Goal: Task Accomplishment & Management: Complete application form

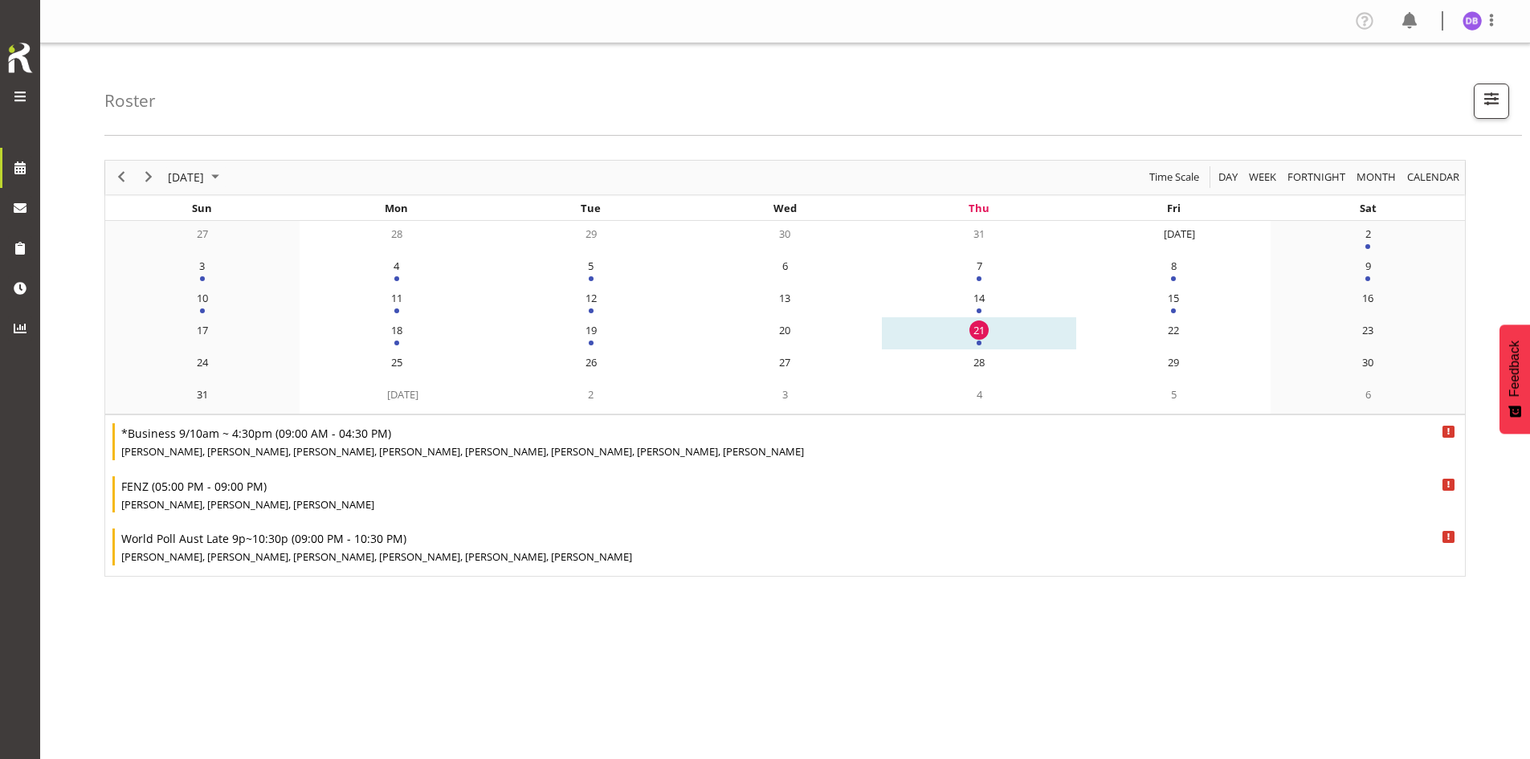
click at [20, 96] on span at bounding box center [19, 96] width 19 height 19
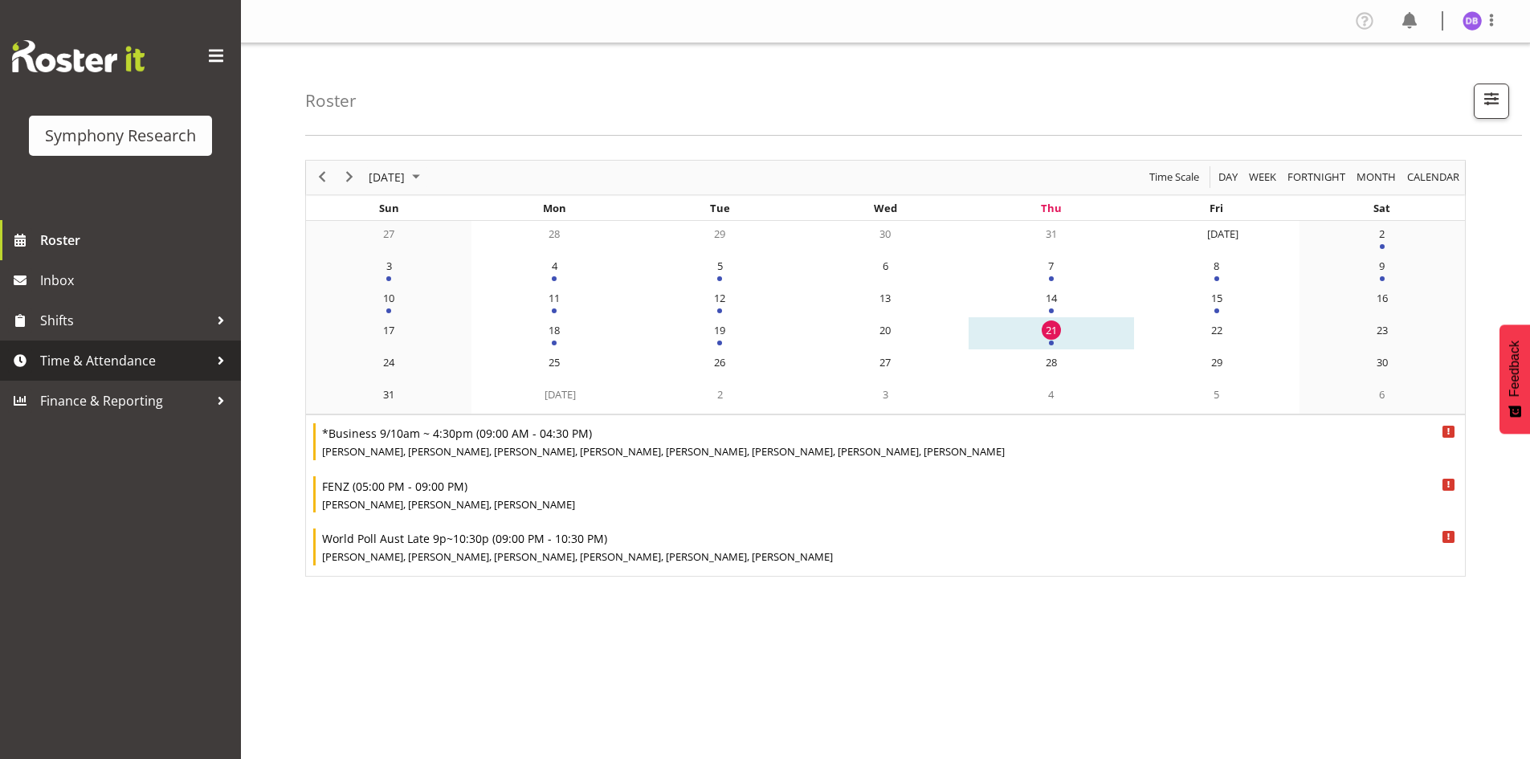
click at [94, 359] on span "Time & Attendance" at bounding box center [124, 361] width 169 height 24
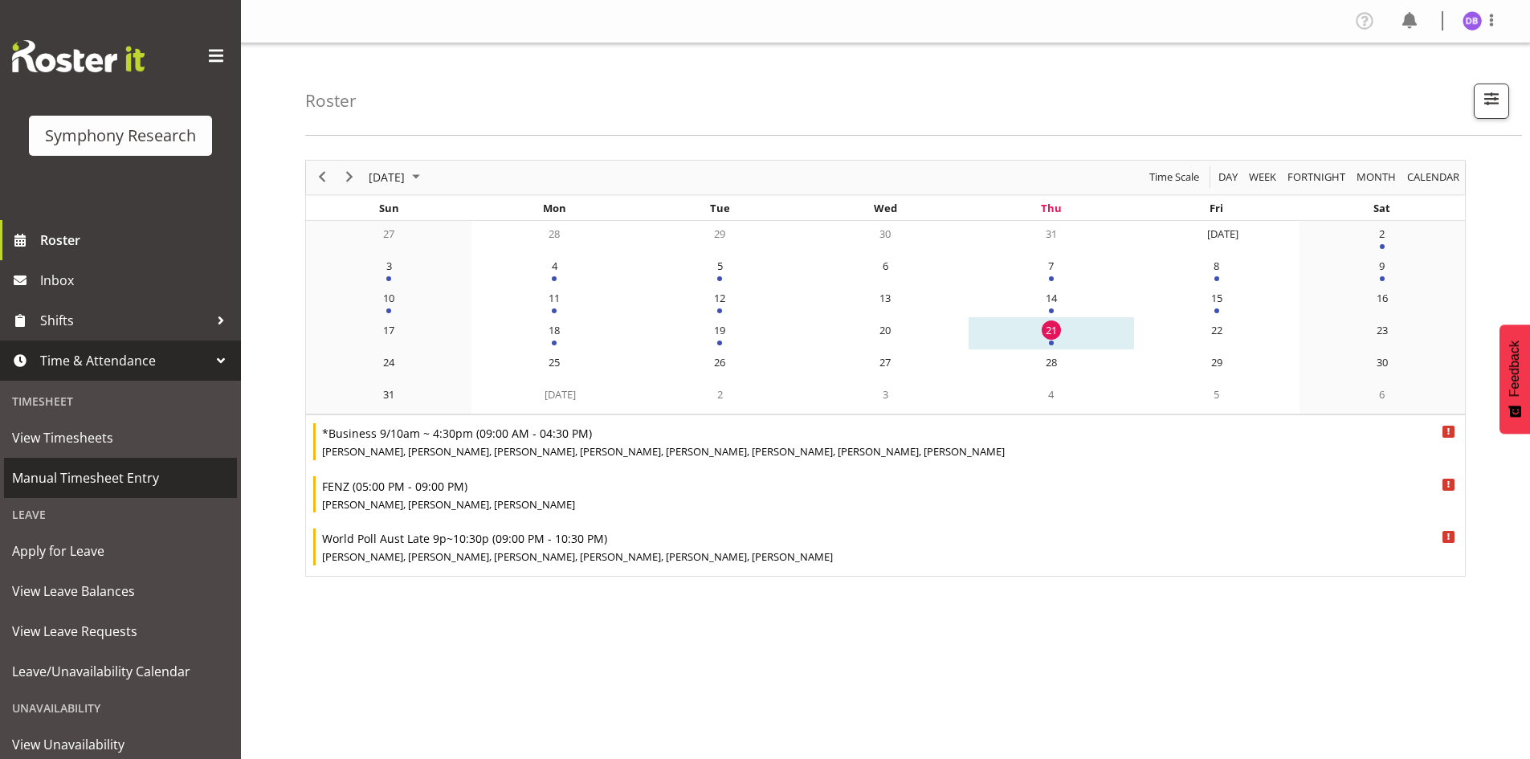
click at [77, 484] on span "Manual Timesheet Entry" at bounding box center [120, 478] width 217 height 24
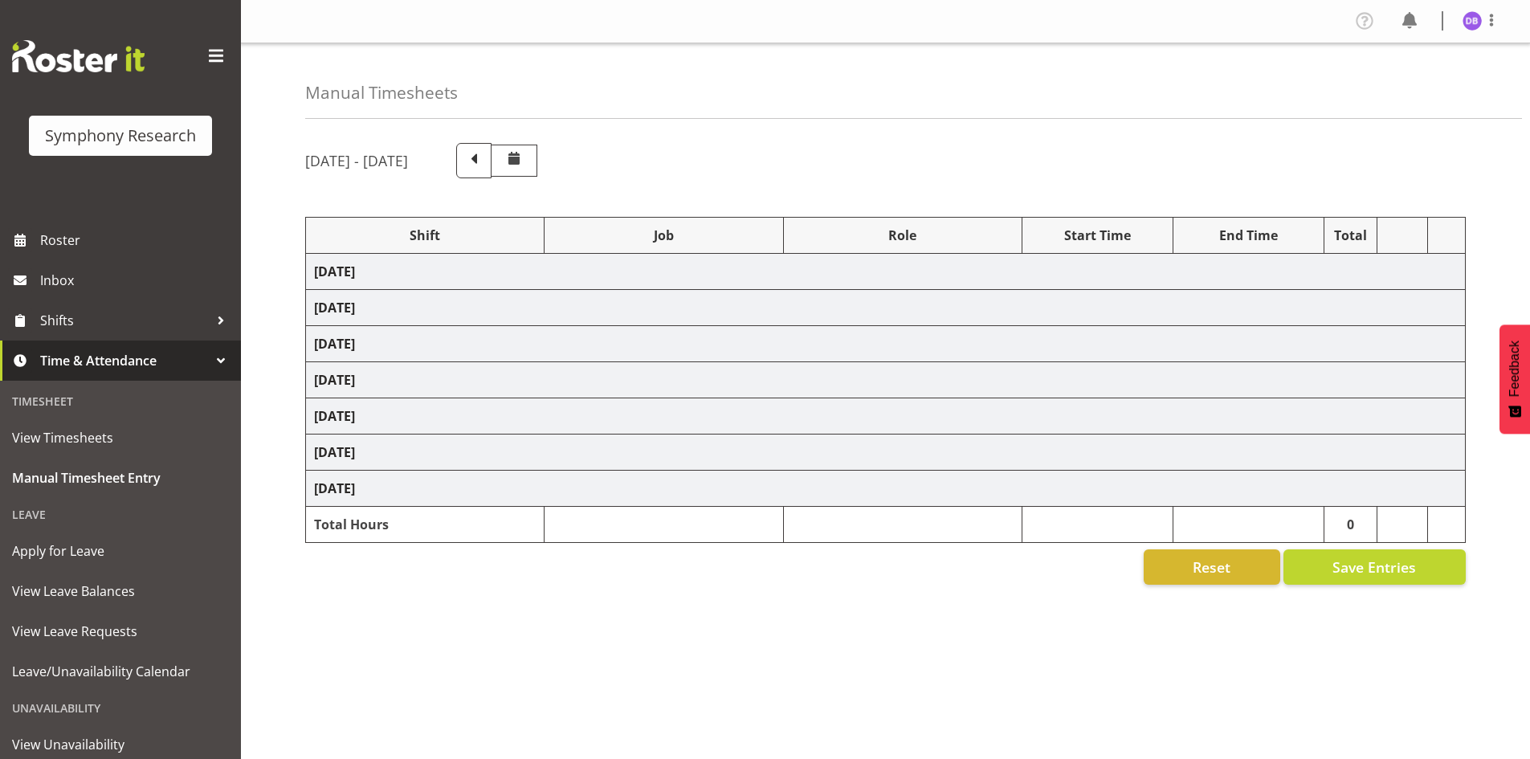
select select "26078"
select select "9426"
select select "47"
select select "26078"
select select "9636"
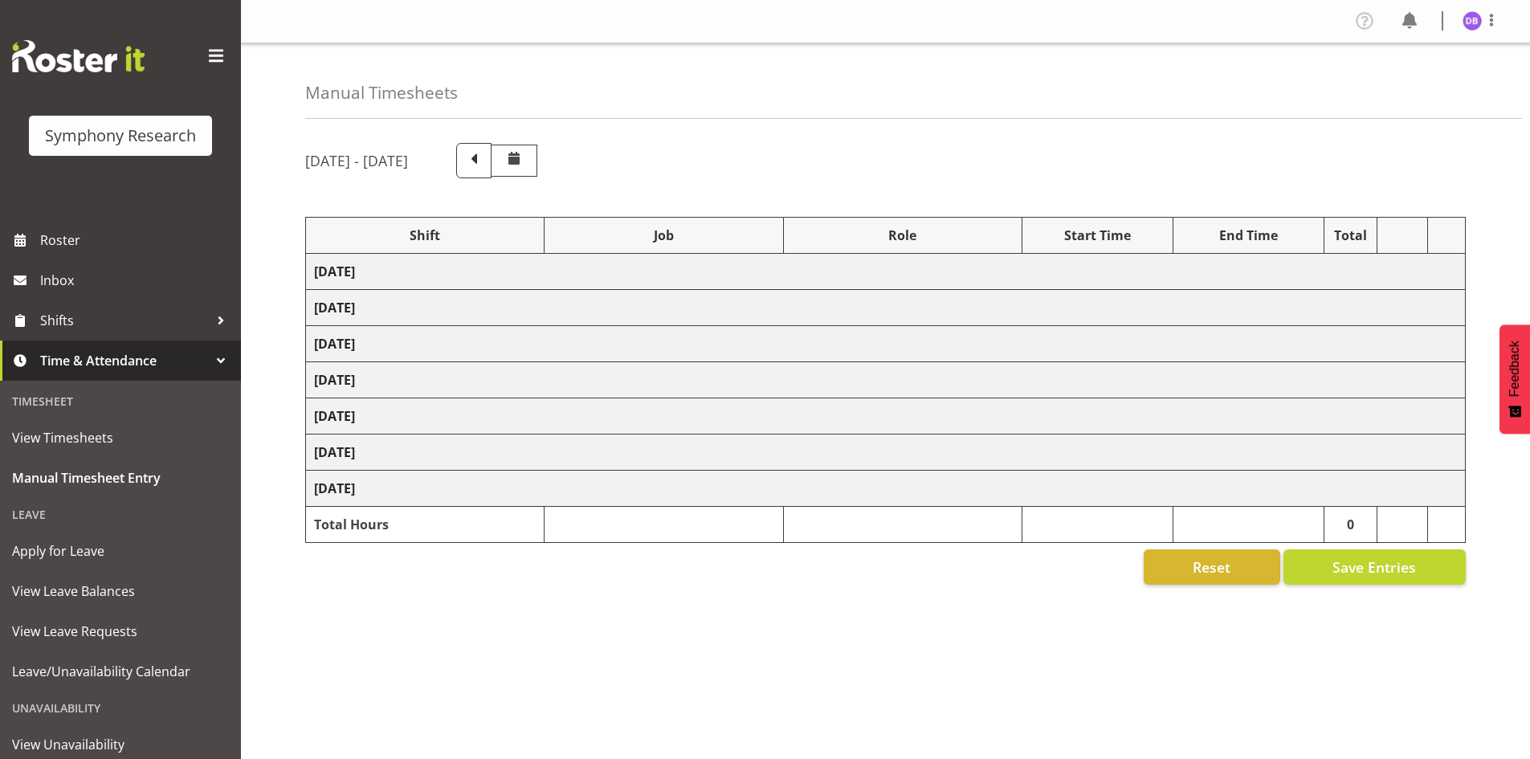
select select "47"
select select "26078"
select select "9636"
select select "47"
select select "48116"
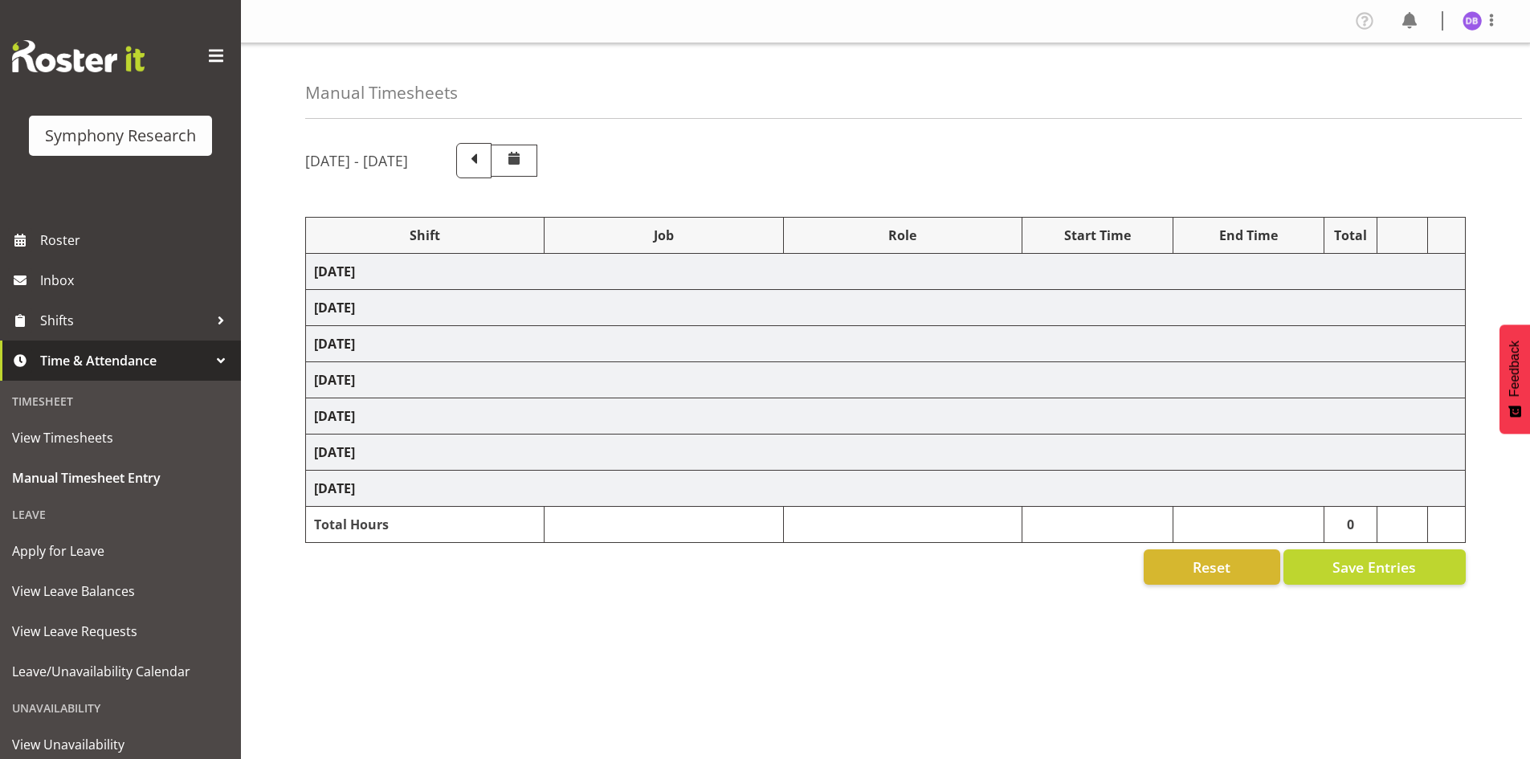
select select "10527"
select select "48116"
select select "10499"
select select "47"
select select "48116"
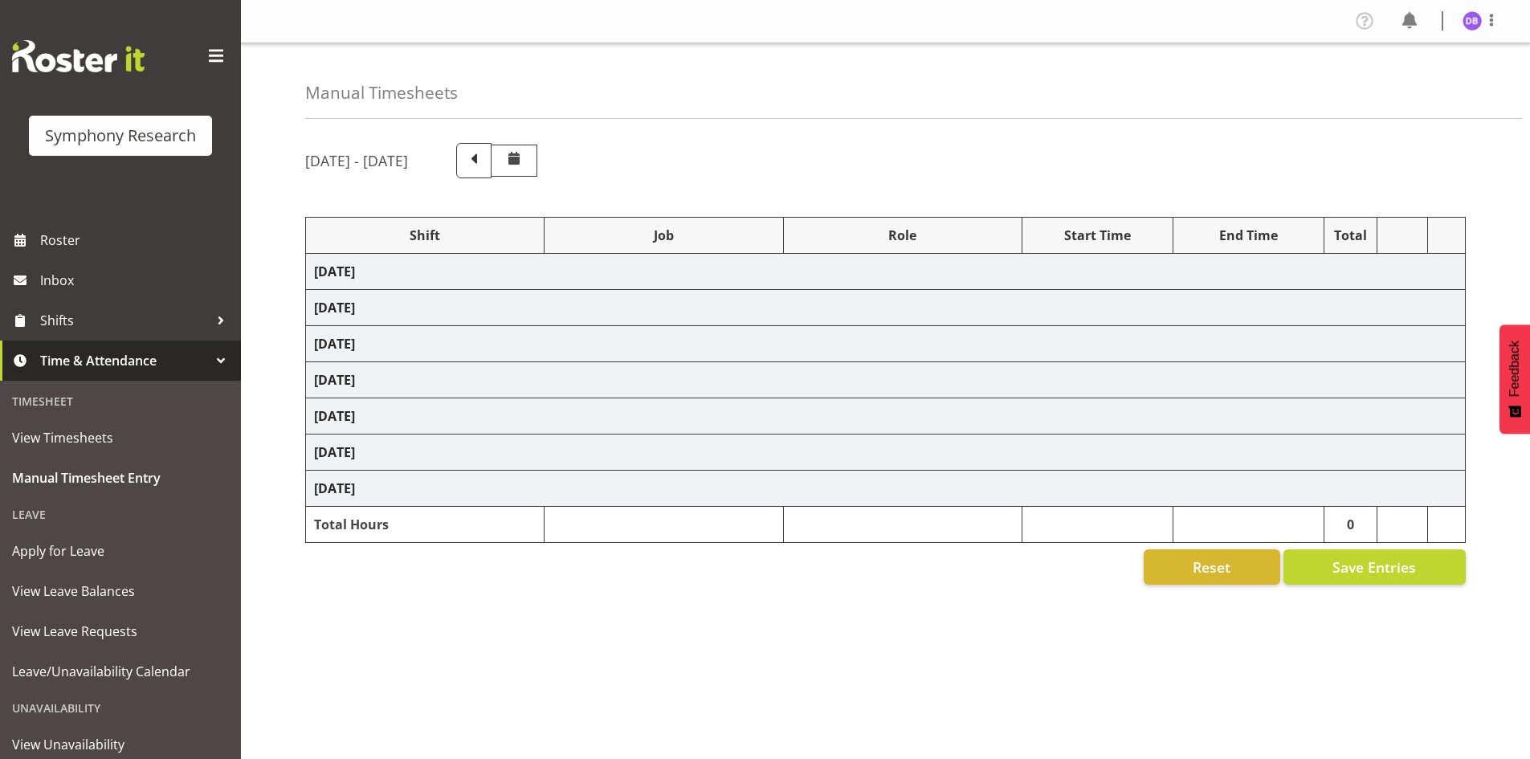
select select "9426"
select select "47"
select select "48116"
select select "10499"
select select "47"
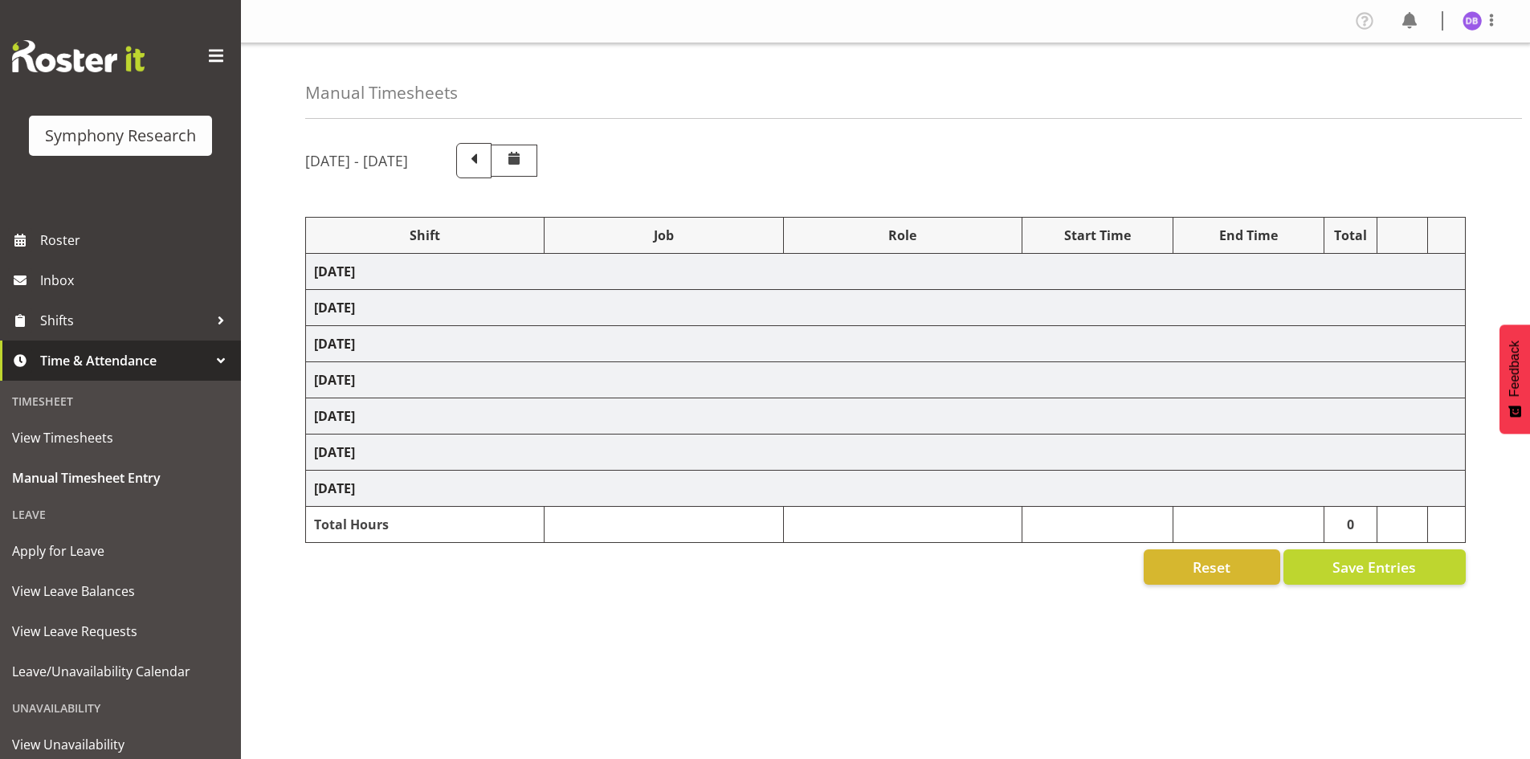
select select "48116"
select select "10499"
select select "47"
select select "26078"
select select "9636"
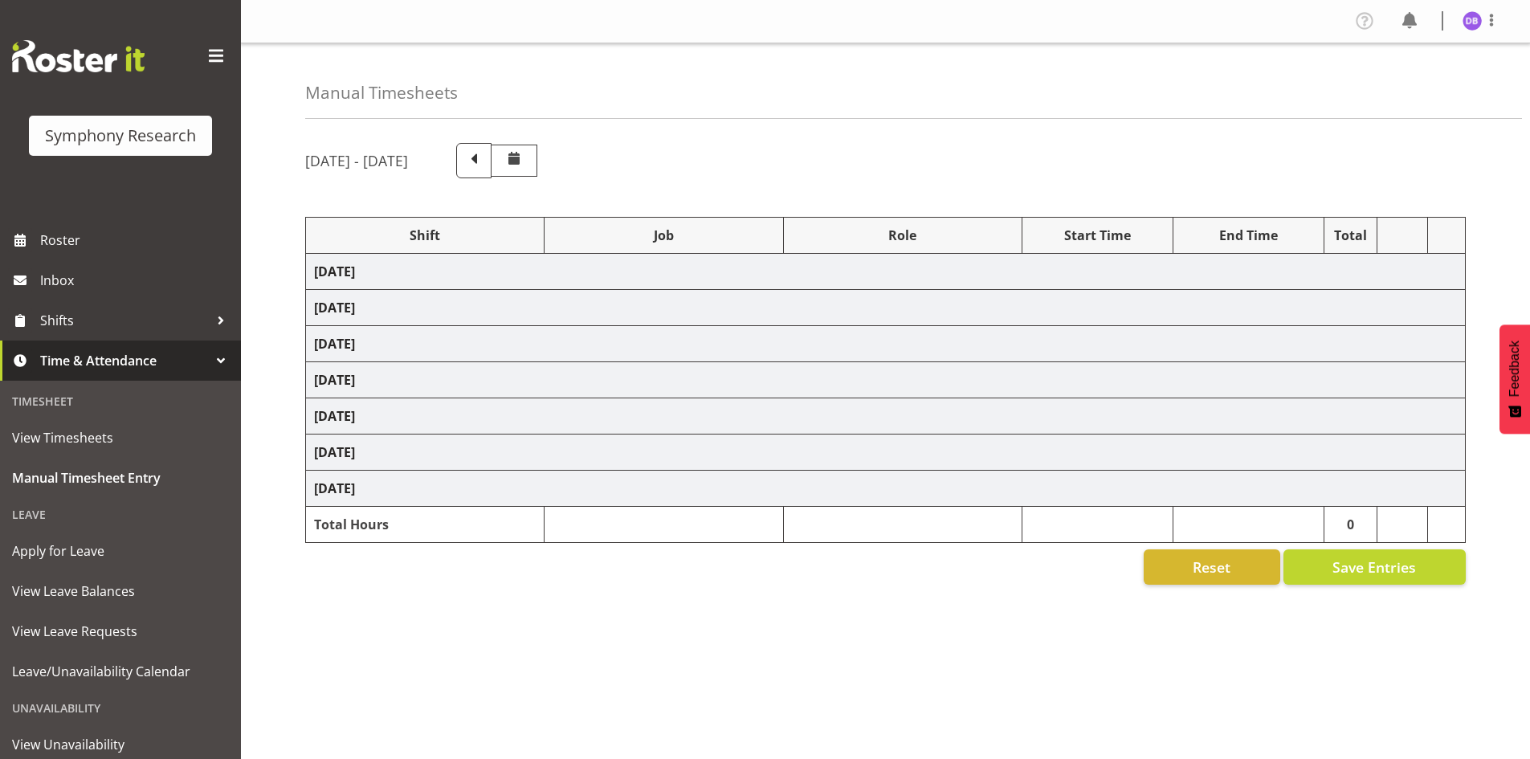
select select "47"
select select "48116"
select select "9636"
select select "47"
select select "48116"
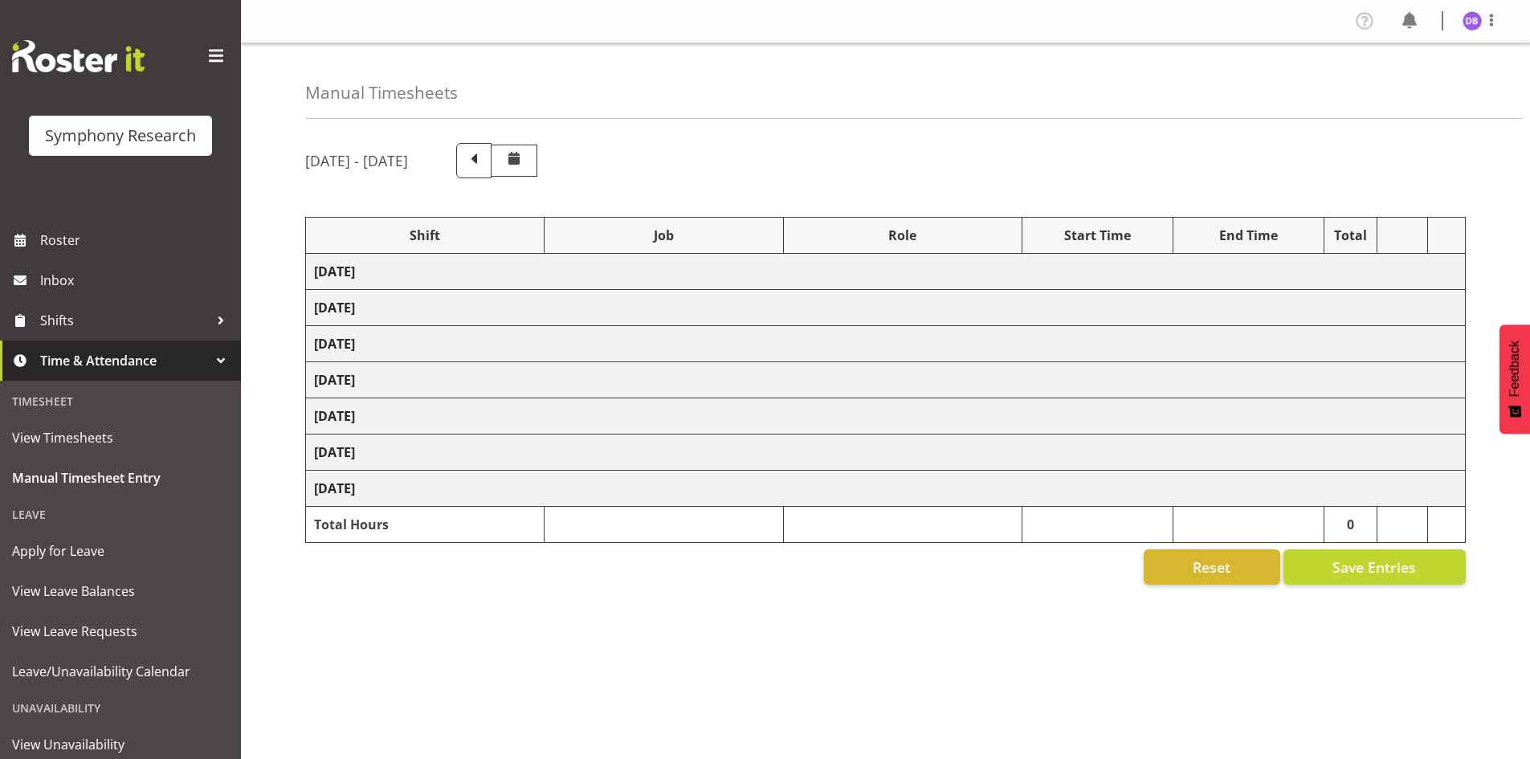
select select "10242"
select select "47"
select select "48116"
select select "9636"
select select "47"
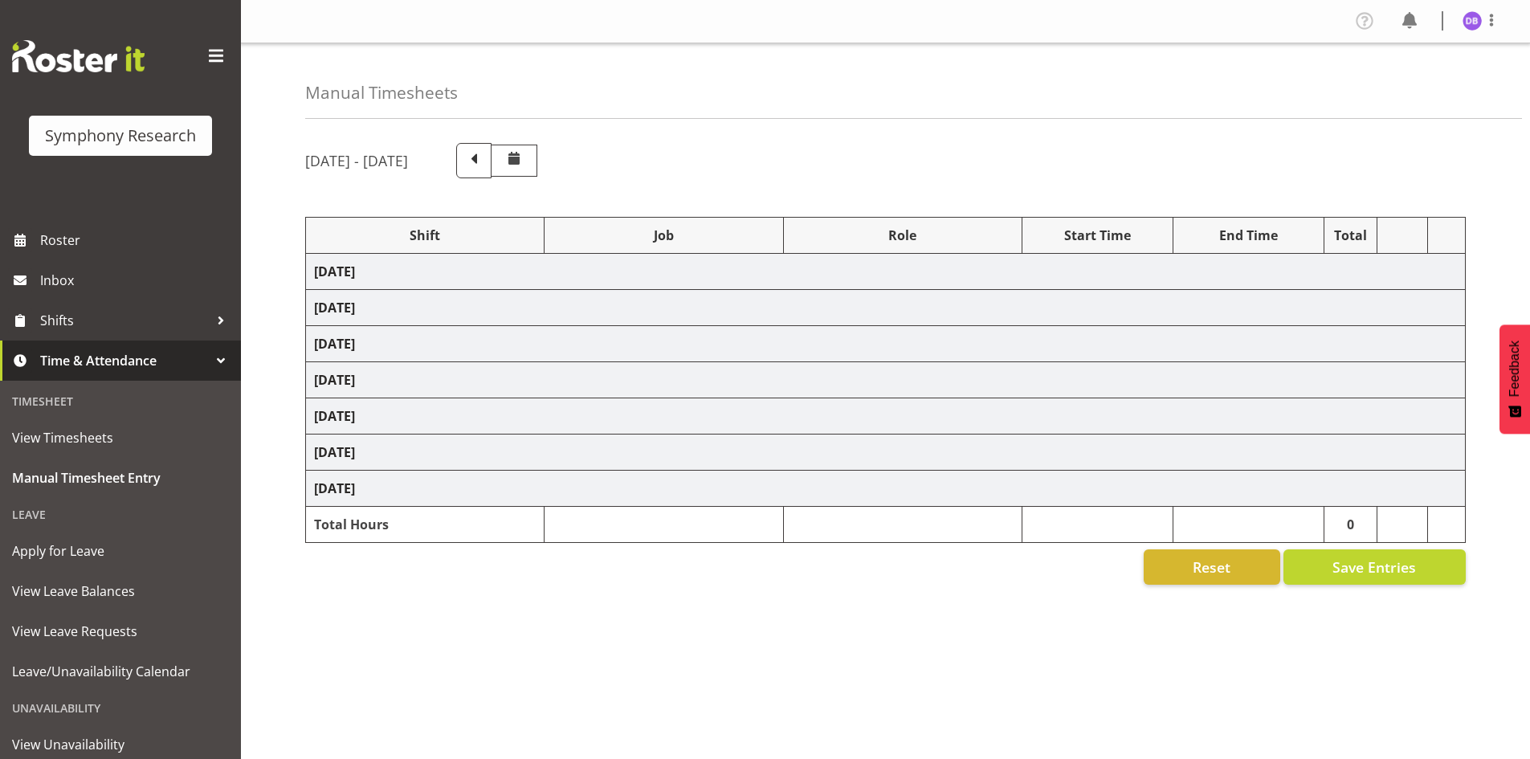
select select "56692"
select select "10499"
select select "47"
select select "56692"
select select "10499"
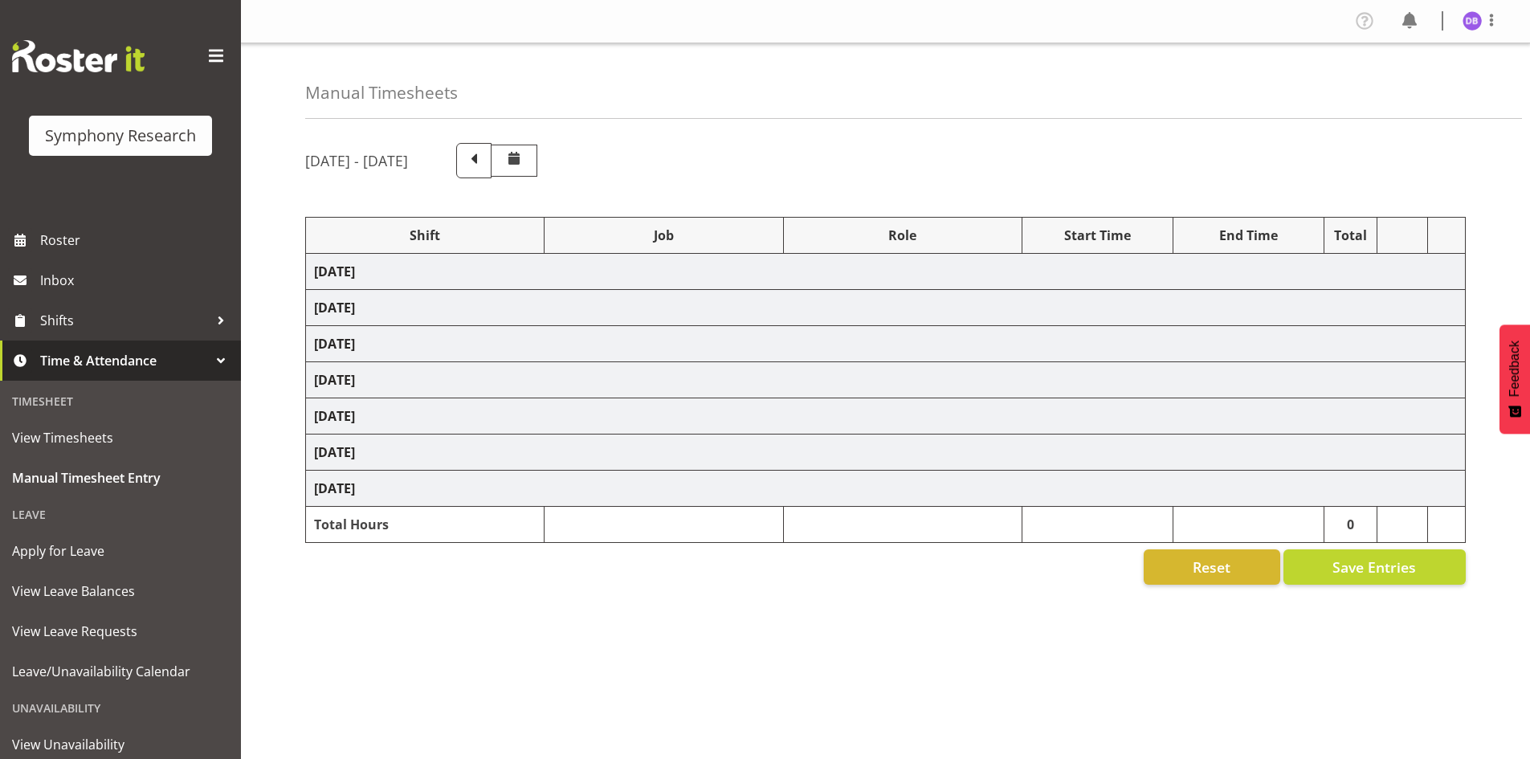
select select "47"
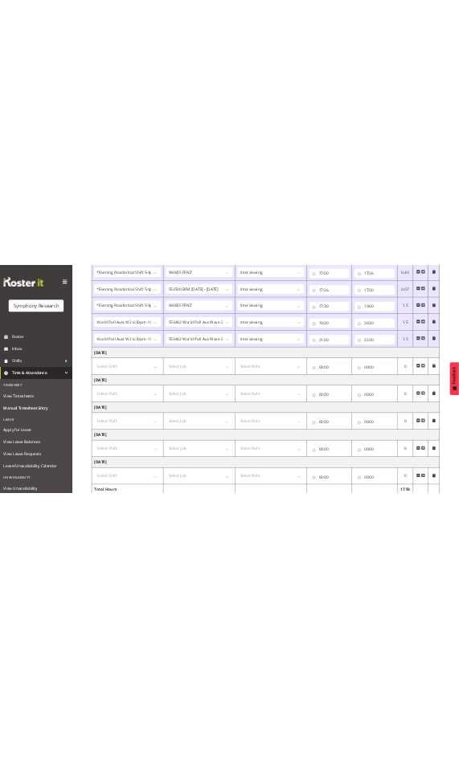
scroll to position [903, 0]
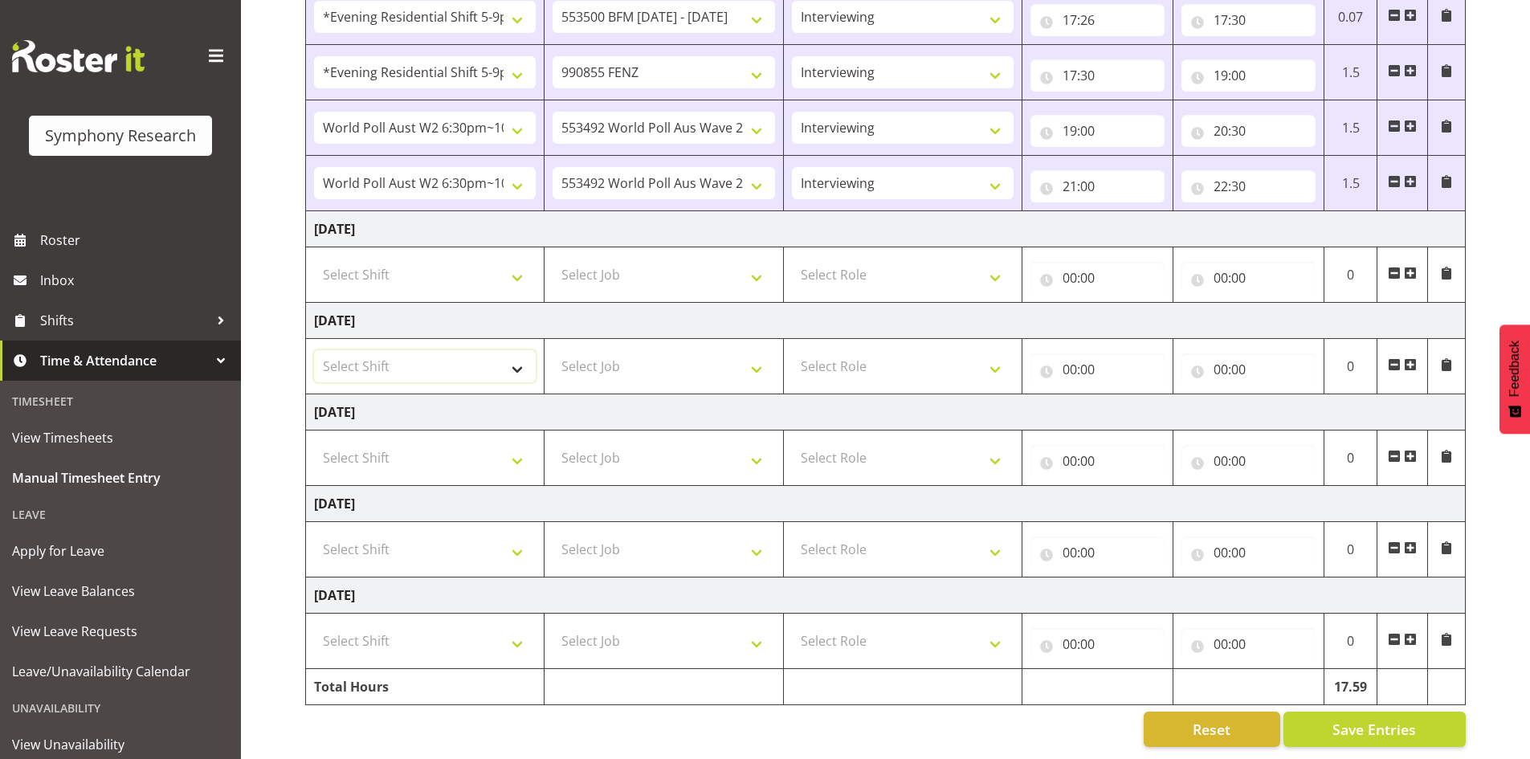
click at [514, 356] on select "Select Shift !!Weekend Residential (Roster IT Shift Label) *Business 9/10am ~ 4…" at bounding box center [425, 366] width 222 height 32
select select "26078"
click at [314, 350] on select "Select Shift !!Weekend Residential (Roster IT Shift Label) *Business 9/10am ~ 4…" at bounding box center [425, 366] width 222 height 32
click at [754, 358] on select "Select Job 550060 IF Admin 553492 World Poll Aus Wave 2 Main 2025 553493 World …" at bounding box center [664, 366] width 222 height 32
select select "9636"
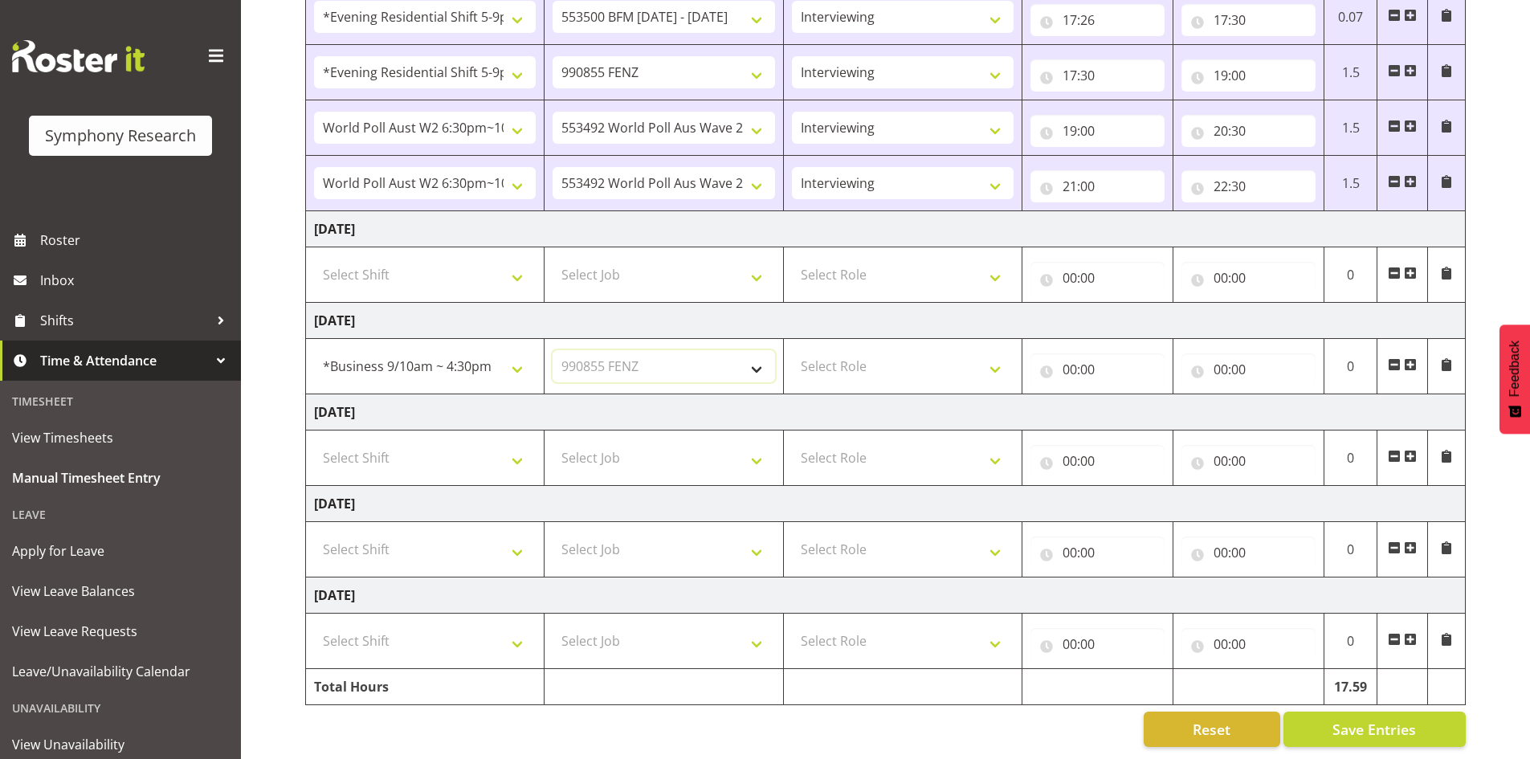
click at [553, 350] on select "Select Job 550060 IF Admin 553492 World Poll Aus Wave 2 Main 2025 553493 World …" at bounding box center [664, 366] width 222 height 32
click at [1000, 355] on select "Select Role Briefing Interviewing" at bounding box center [903, 366] width 222 height 32
select select "47"
click at [792, 350] on select "Select Role Briefing Interviewing" at bounding box center [903, 366] width 222 height 32
click at [1075, 353] on input "00:00" at bounding box center [1098, 369] width 134 height 32
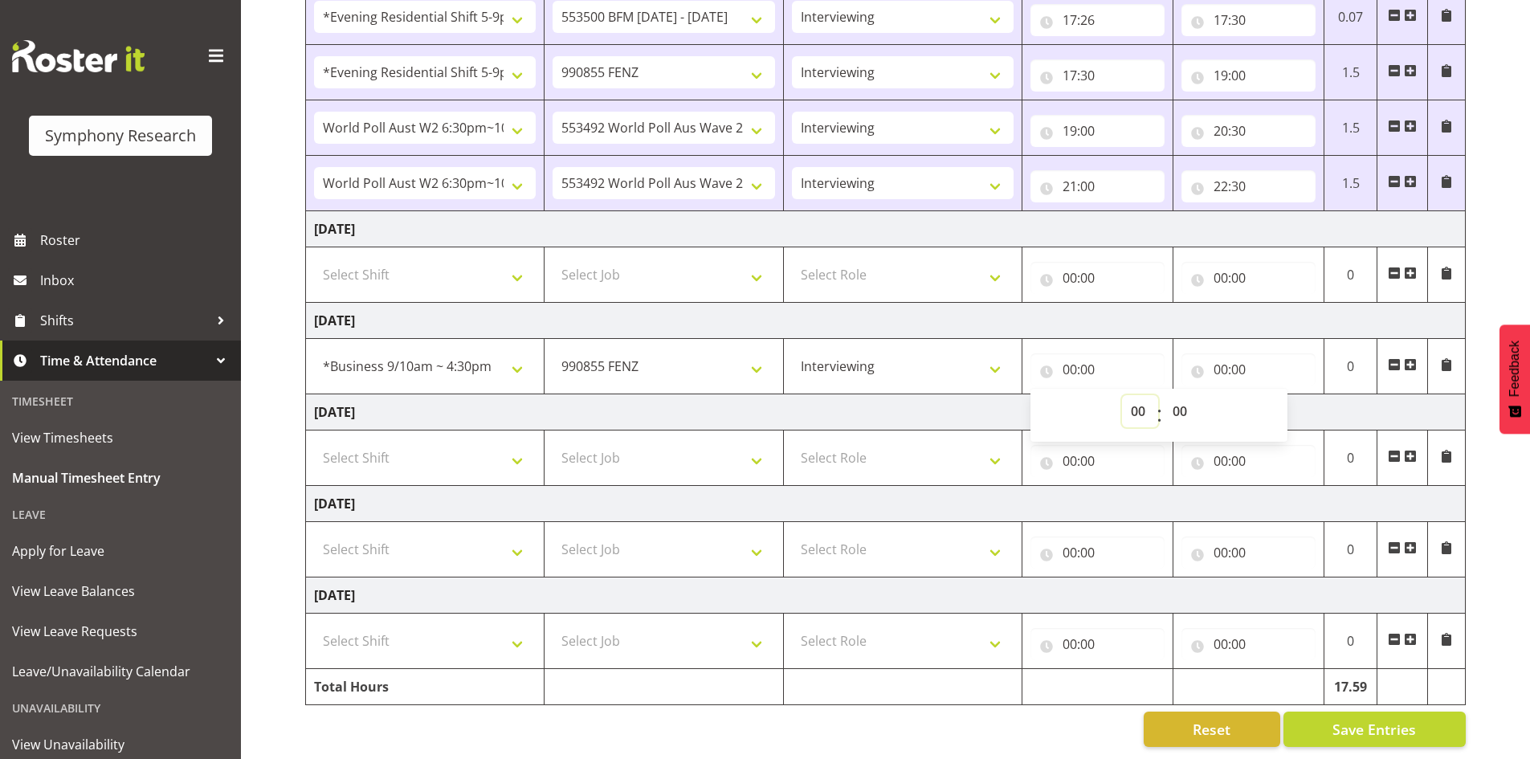
click at [1144, 398] on select "00 01 02 03 04 05 06 07 08 09 10 11 12 13 14 15 16 17 18 19 20 21 22 23" at bounding box center [1140, 411] width 36 height 32
select select "10"
click at [1122, 395] on select "00 01 02 03 04 05 06 07 08 09 10 11 12 13 14 15 16 17 18 19 20 21 22 23" at bounding box center [1140, 411] width 36 height 32
type input "10:00"
click at [1235, 353] on input "00:00" at bounding box center [1249, 369] width 134 height 32
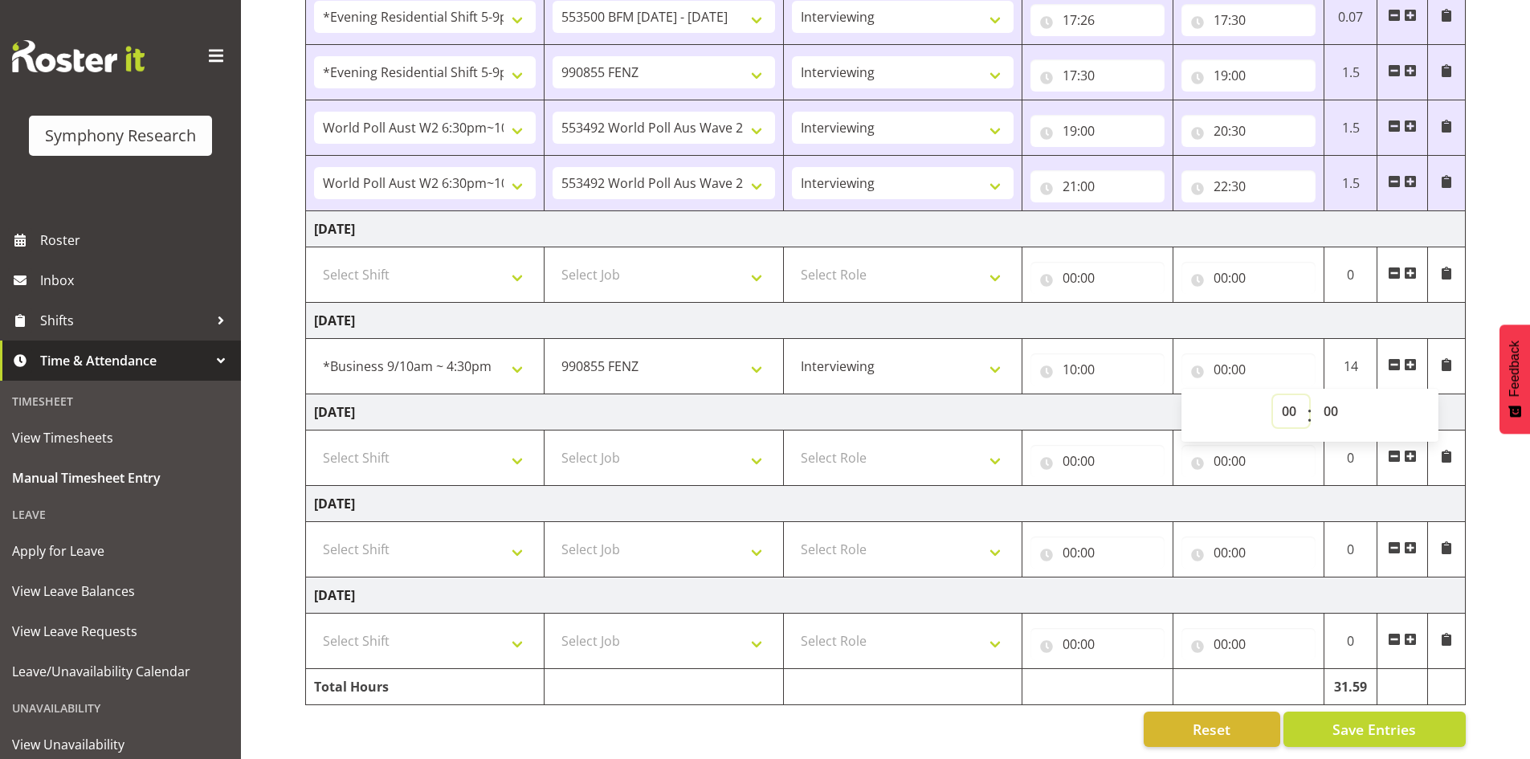
click at [1289, 397] on select "00 01 02 03 04 05 06 07 08 09 10 11 12 13 14 15 16 17 18 19 20 21 22 23" at bounding box center [1291, 411] width 36 height 32
select select "13"
click at [1273, 395] on select "00 01 02 03 04 05 06 07 08 09 10 11 12 13 14 15 16 17 18 19 20 21 22 23" at bounding box center [1291, 411] width 36 height 32
type input "13:00"
click at [1337, 395] on select "00 01 02 03 04 05 06 07 08 09 10 11 12 13 14 15 16 17 18 19 20 21 22 23 24 25 2…" at bounding box center [1333, 411] width 36 height 32
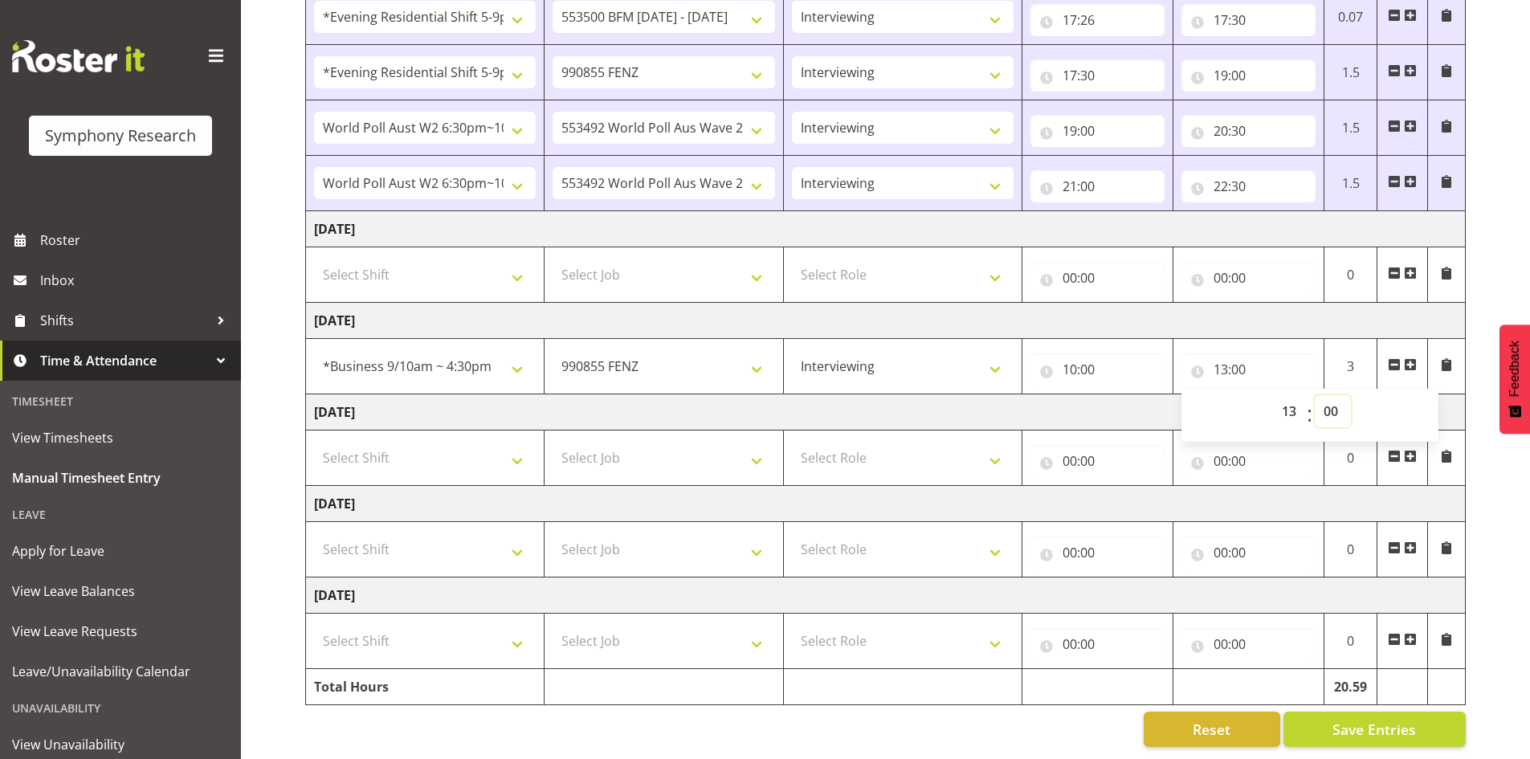
click at [1333, 399] on select "00 01 02 03 04 05 06 07 08 09 10 11 12 13 14 15 16 17 18 19 20 21 22 23 24 25 2…" at bounding box center [1333, 411] width 36 height 32
select select "30"
type input "13:30"
click at [951, 403] on td "[DATE]" at bounding box center [886, 412] width 1160 height 36
click at [1369, 719] on span "Save Entries" at bounding box center [1375, 729] width 84 height 21
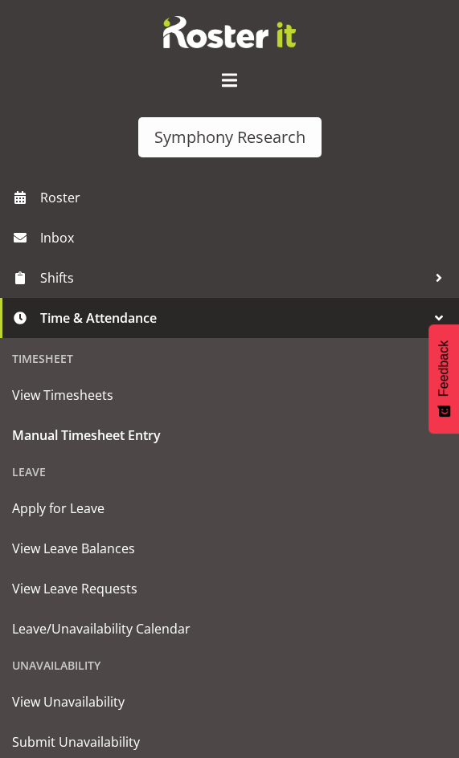
click at [231, 83] on span at bounding box center [230, 80] width 26 height 26
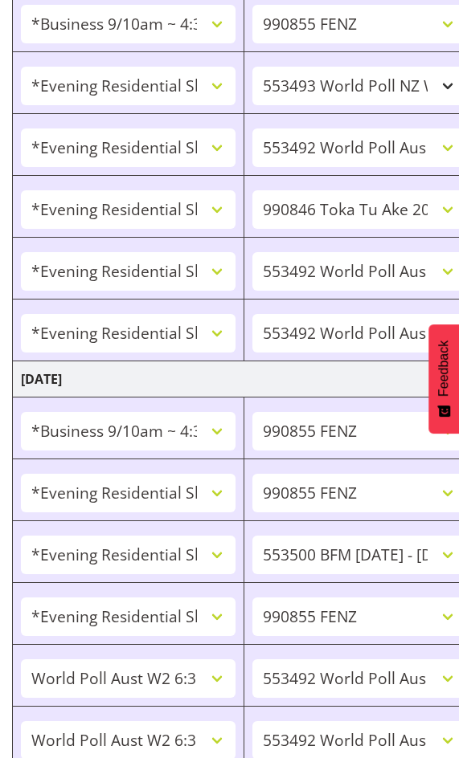
scroll to position [0, 0]
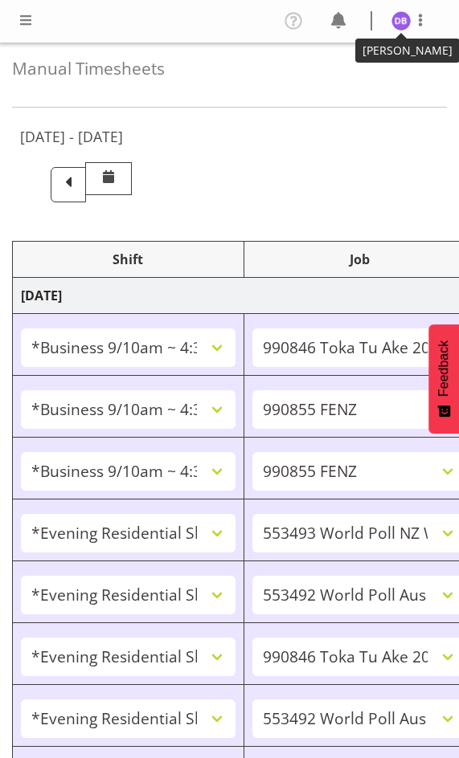
click at [401, 22] on img at bounding box center [400, 20] width 19 height 19
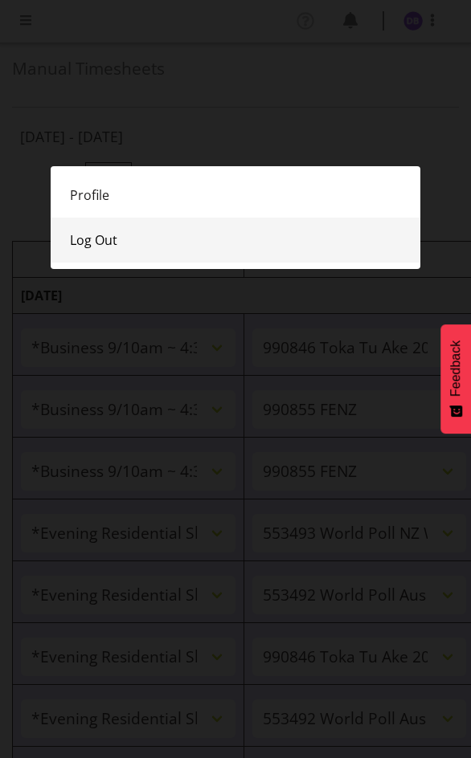
click at [108, 239] on link "Log Out" at bounding box center [236, 240] width 370 height 45
